Goal: Find specific page/section

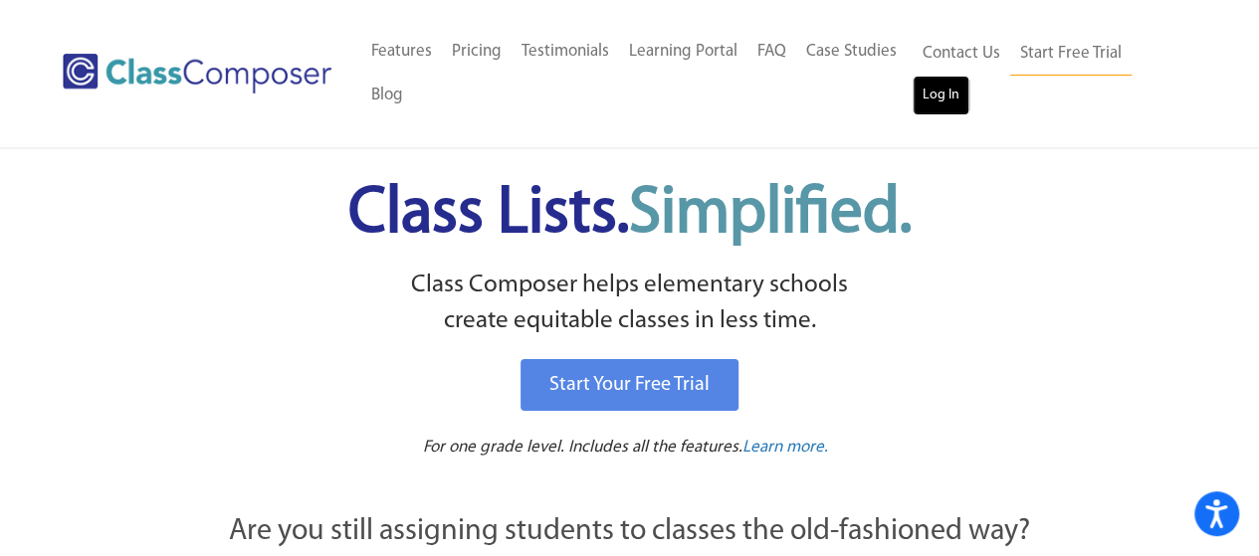
click at [928, 106] on link "Log In" at bounding box center [941, 96] width 57 height 40
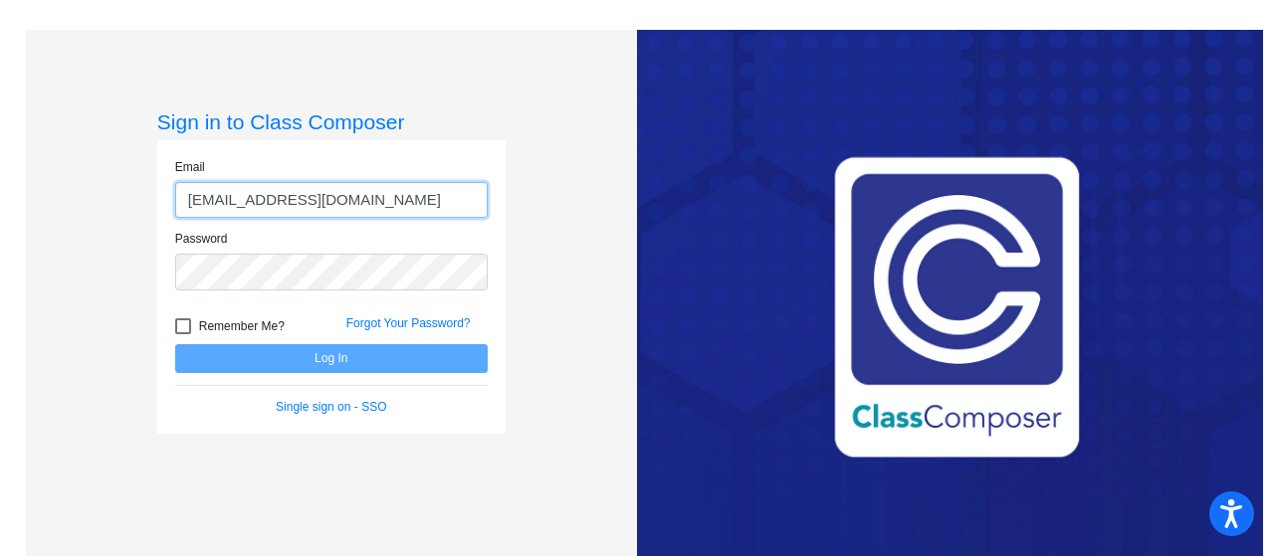
type input "kratzs@mdusd.org"
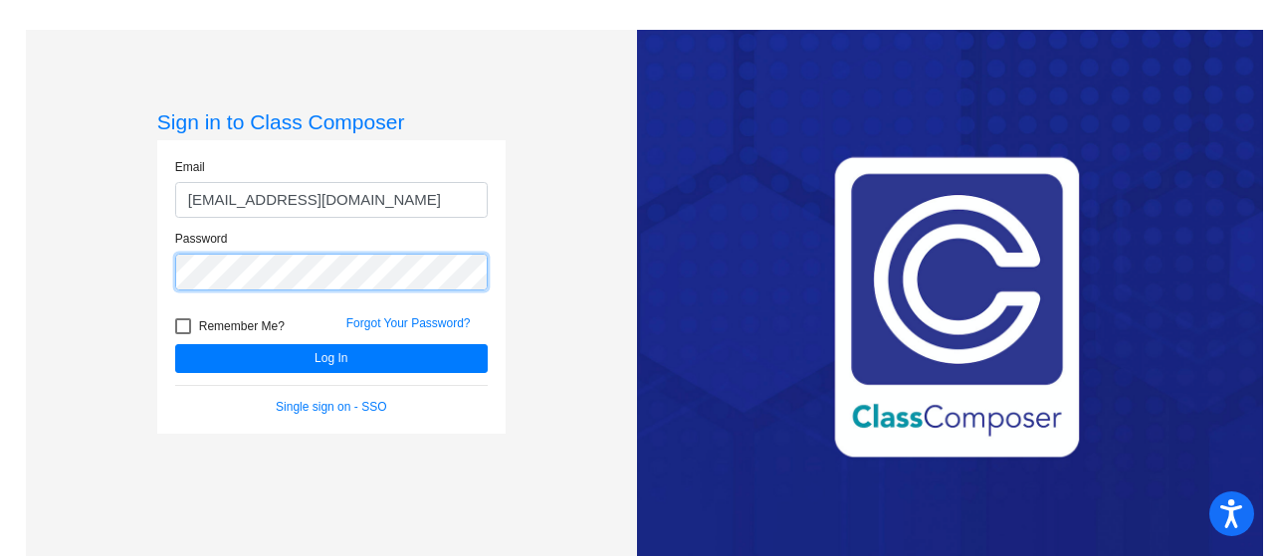
click at [175, 344] on button "Log In" at bounding box center [331, 358] width 313 height 29
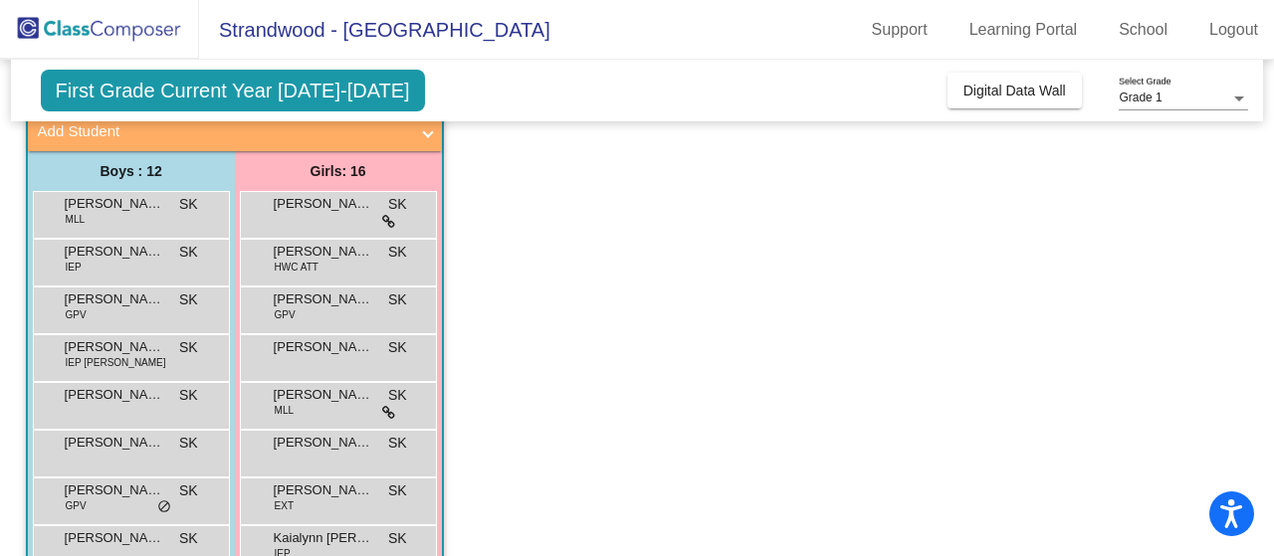
scroll to position [143, 0]
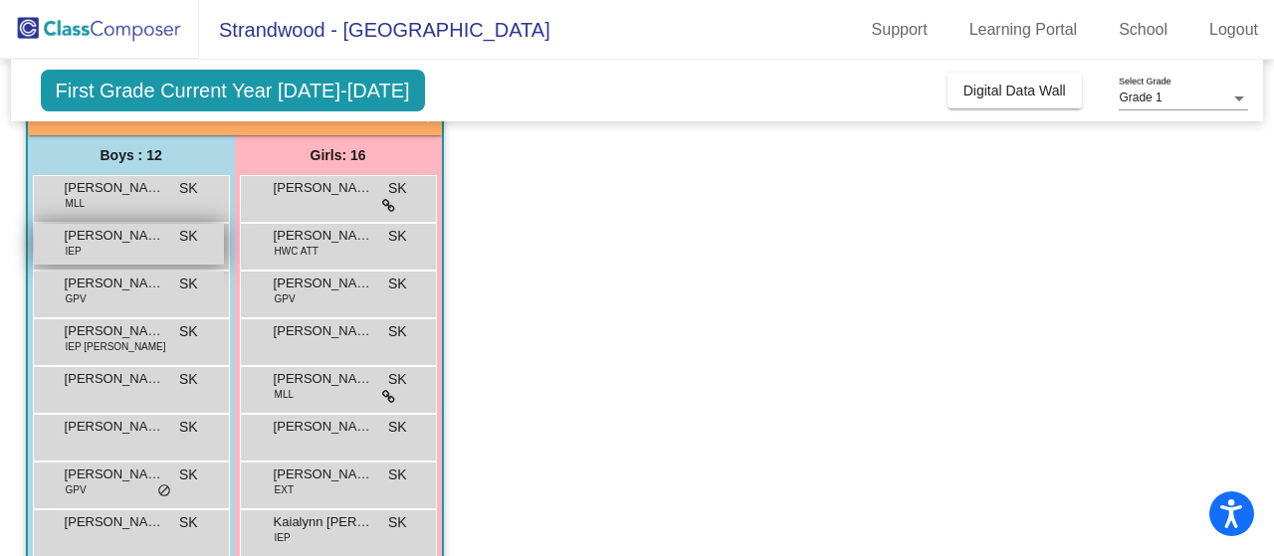
click at [153, 249] on div "Bode Warren IEP SK lock do_not_disturb_alt" at bounding box center [129, 244] width 190 height 41
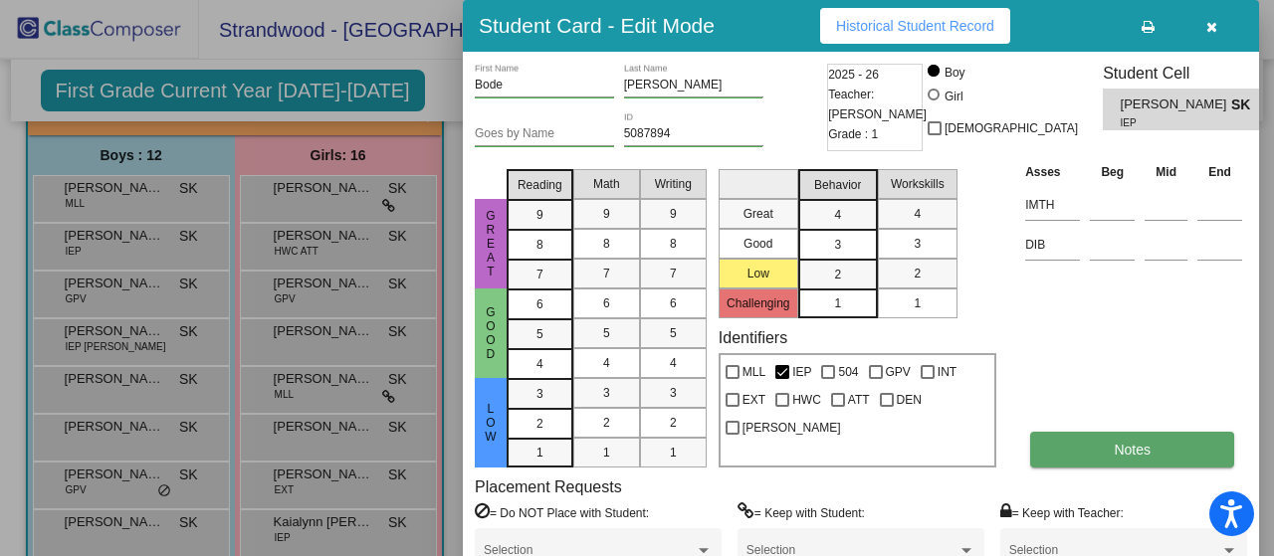
click at [1075, 450] on button "Notes" at bounding box center [1132, 450] width 204 height 36
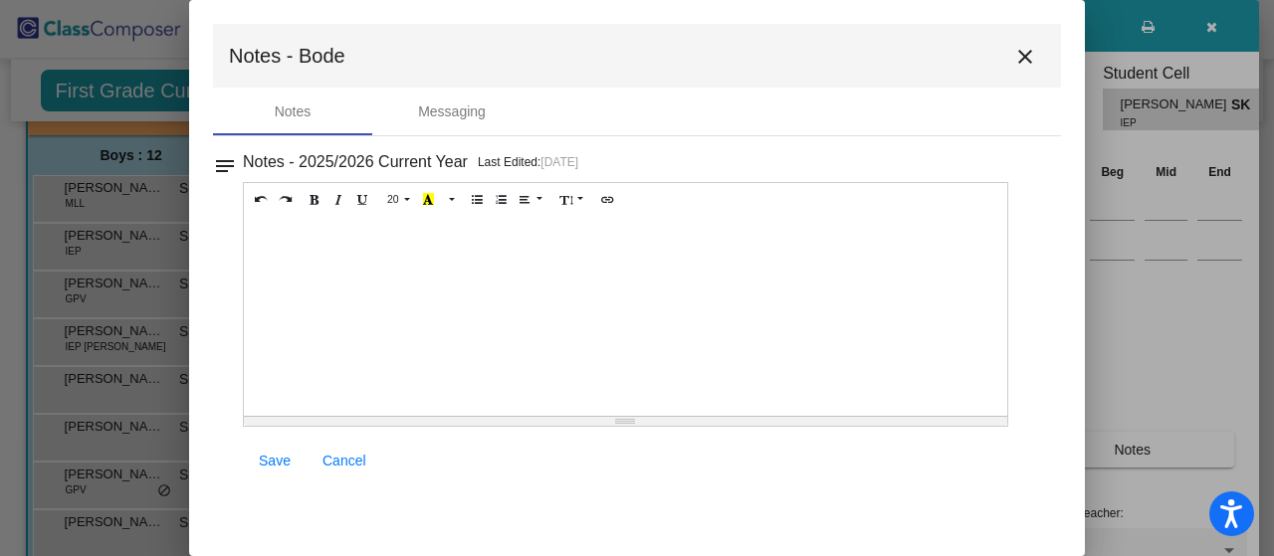
click at [1021, 58] on mat-icon "close" at bounding box center [1025, 57] width 24 height 24
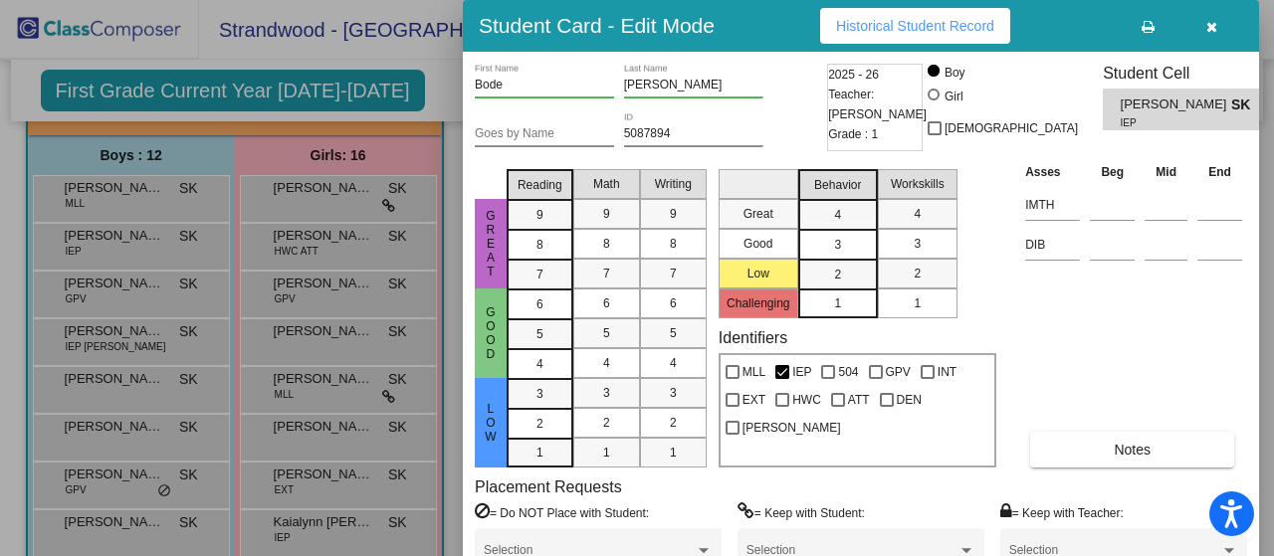
click at [934, 21] on span "Historical Student Record" at bounding box center [915, 26] width 158 height 16
